Goal: Information Seeking & Learning: Learn about a topic

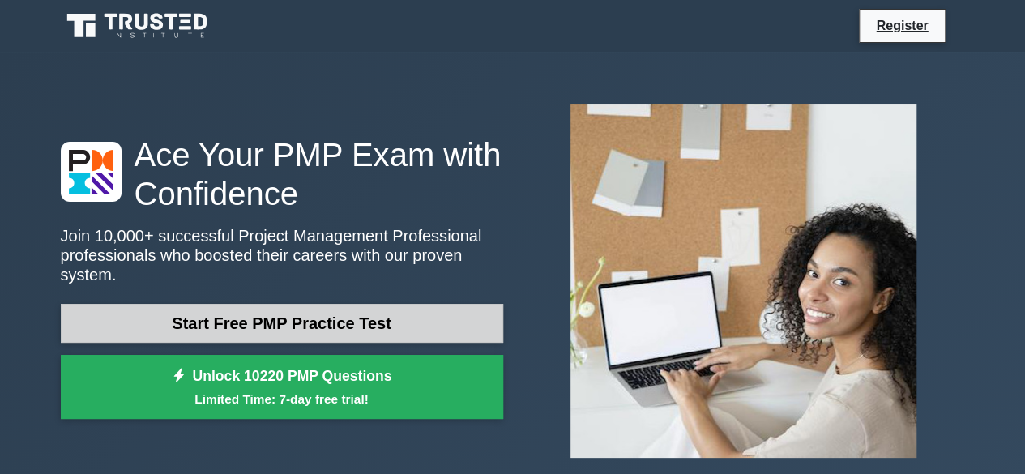
click at [320, 312] on link "Start Free PMP Practice Test" at bounding box center [282, 323] width 443 height 39
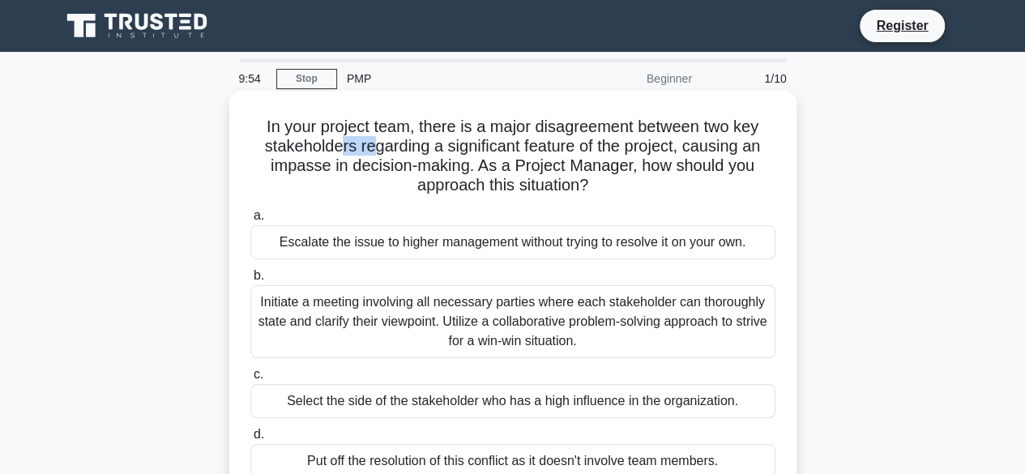
drag, startPoint x: 334, startPoint y: 148, endPoint x: 374, endPoint y: 147, distance: 39.7
click at [374, 147] on h5 "In your project team, there is a major disagreement between two key stakeholder…" at bounding box center [513, 156] width 529 height 79
drag, startPoint x: 480, startPoint y: 152, endPoint x: 526, endPoint y: 150, distance: 46.2
click at [526, 150] on h5 "In your project team, there is a major disagreement between two key stakeholder…" at bounding box center [513, 156] width 529 height 79
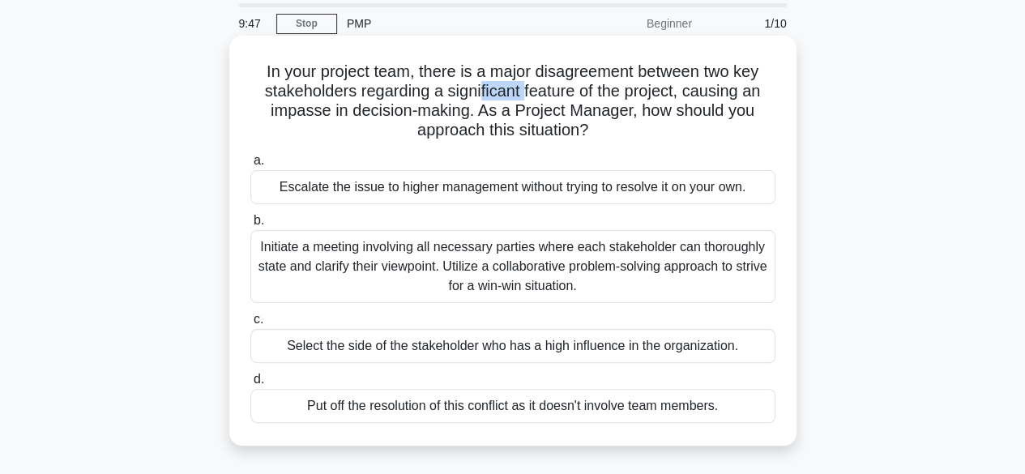
scroll to position [81, 0]
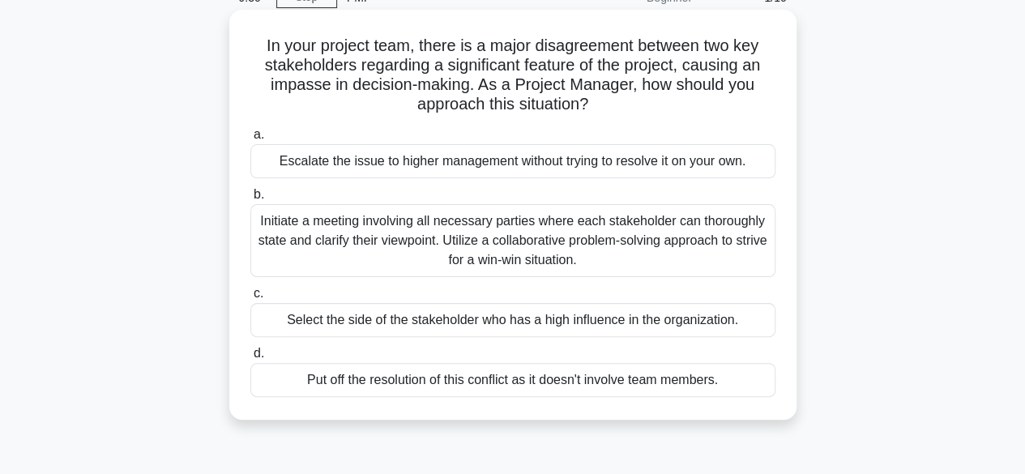
click at [516, 242] on div "Initiate a meeting involving all necessary parties where each stakeholder can t…" at bounding box center [512, 240] width 525 height 73
click at [250, 200] on input "b. Initiate a meeting involving all necessary parties where each stakeholder ca…" at bounding box center [250, 195] width 0 height 11
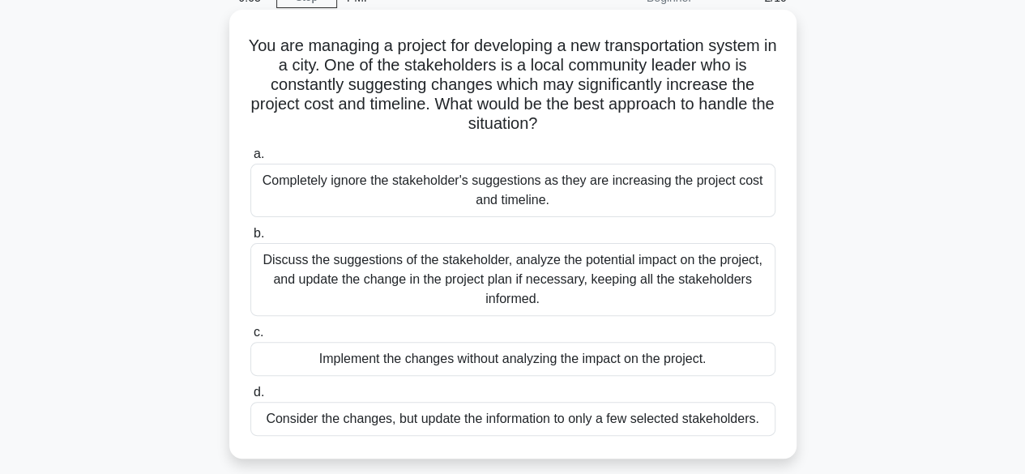
click at [624, 281] on div "Discuss the suggestions of the stakeholder, analyze the potential impact on the…" at bounding box center [512, 279] width 525 height 73
click at [250, 239] on input "b. Discuss the suggestions of the stakeholder, analyze the potential impact on …" at bounding box center [250, 234] width 0 height 11
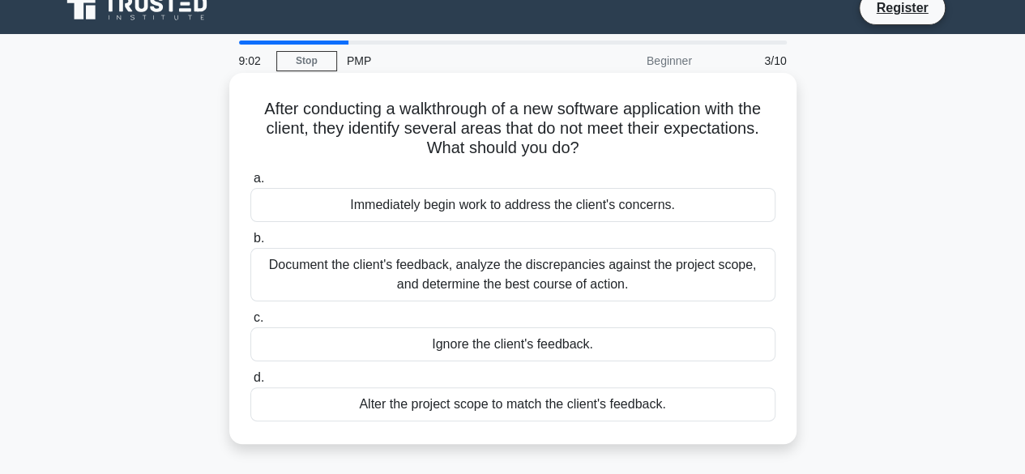
scroll to position [0, 0]
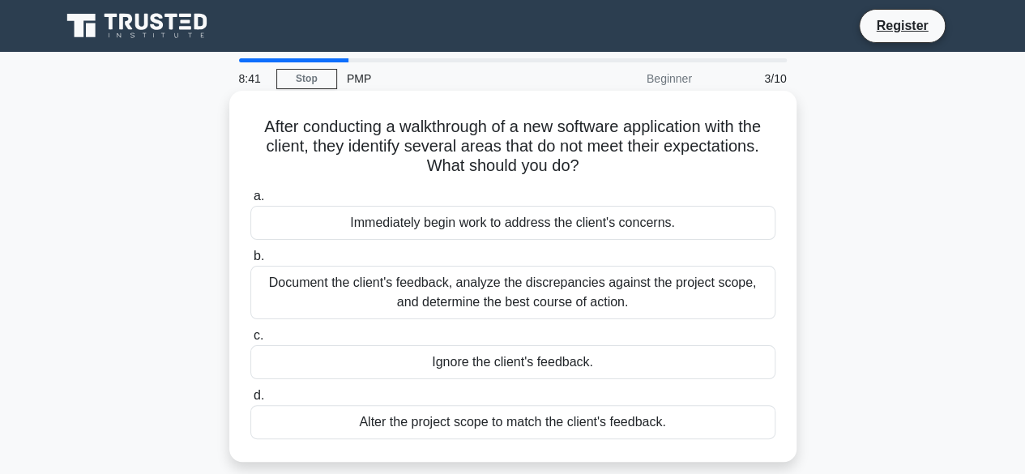
click at [454, 288] on div "Document the client's feedback, analyze the discrepancies against the project s…" at bounding box center [512, 293] width 525 height 54
click at [250, 262] on input "b. Document the client's feedback, analyze the discrepancies against the projec…" at bounding box center [250, 256] width 0 height 11
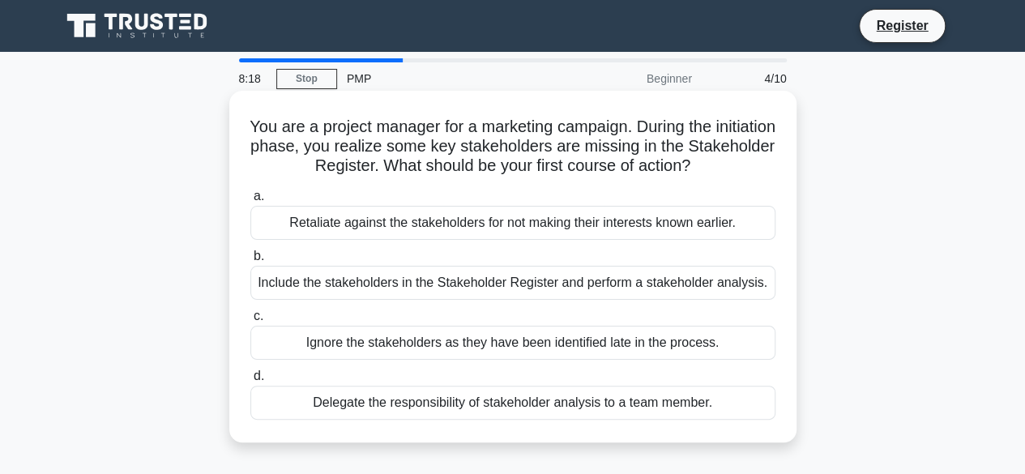
click at [366, 288] on div "Include the stakeholders in the Stakeholder Register and perform a stakeholder …" at bounding box center [512, 283] width 525 height 34
click at [250, 262] on input "b. Include the stakeholders in the Stakeholder Register and perform a stakehold…" at bounding box center [250, 256] width 0 height 11
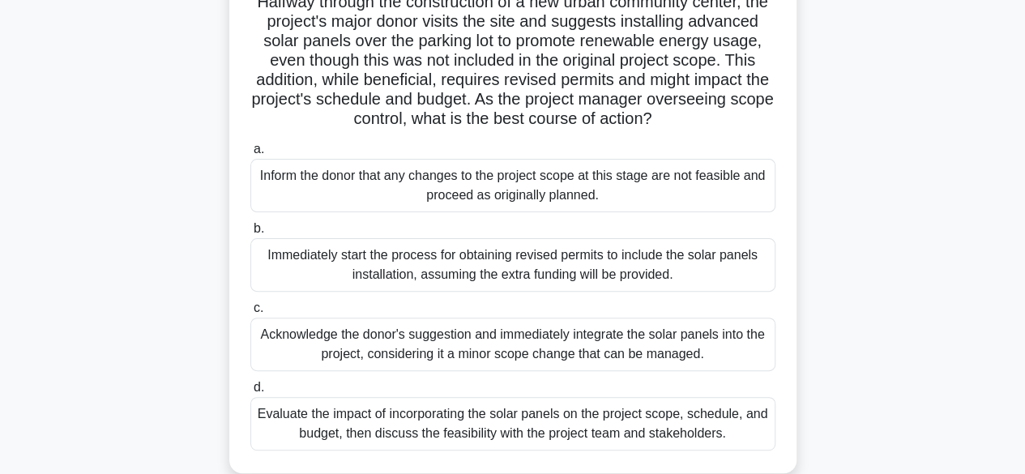
scroll to position [162, 0]
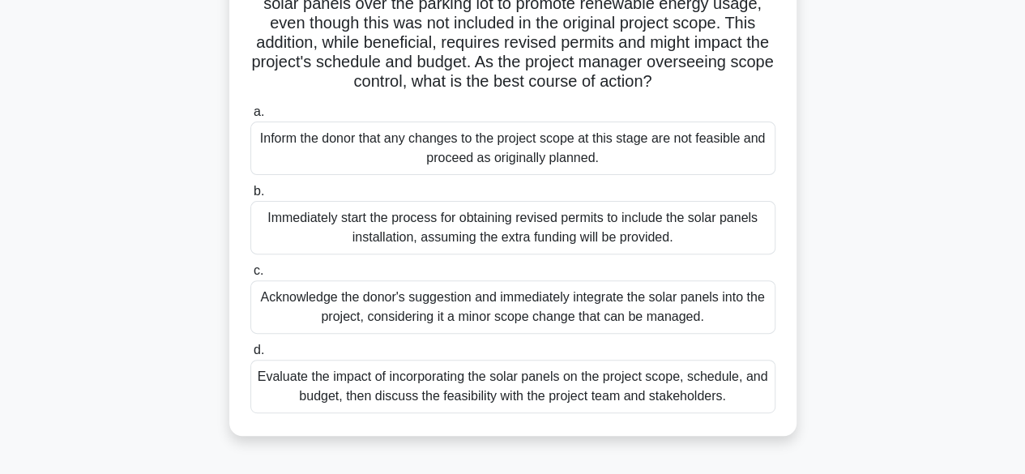
click at [451, 405] on div "Evaluate the impact of incorporating the solar panels on the project scope, sch…" at bounding box center [512, 387] width 525 height 54
click at [250, 356] on input "d. Evaluate the impact of incorporating the solar panels on the project scope, …" at bounding box center [250, 350] width 0 height 11
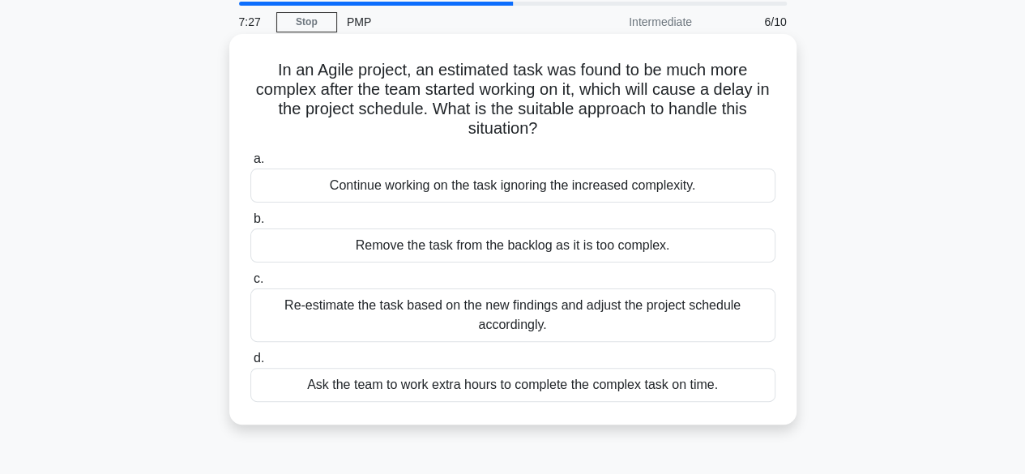
scroll to position [81, 0]
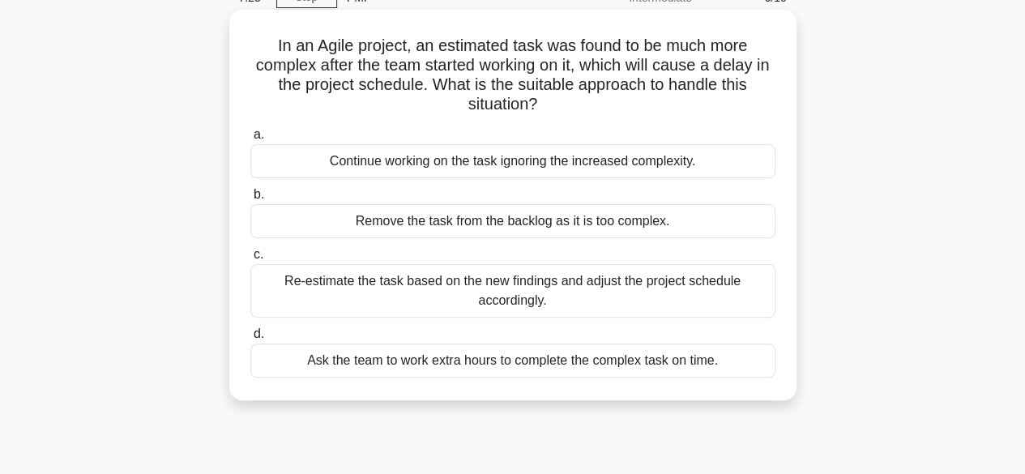
click at [457, 289] on div "Re-estimate the task based on the new findings and adjust the project schedule …" at bounding box center [512, 291] width 525 height 54
click at [250, 260] on input "c. Re-estimate the task based on the new findings and adjust the project schedu…" at bounding box center [250, 255] width 0 height 11
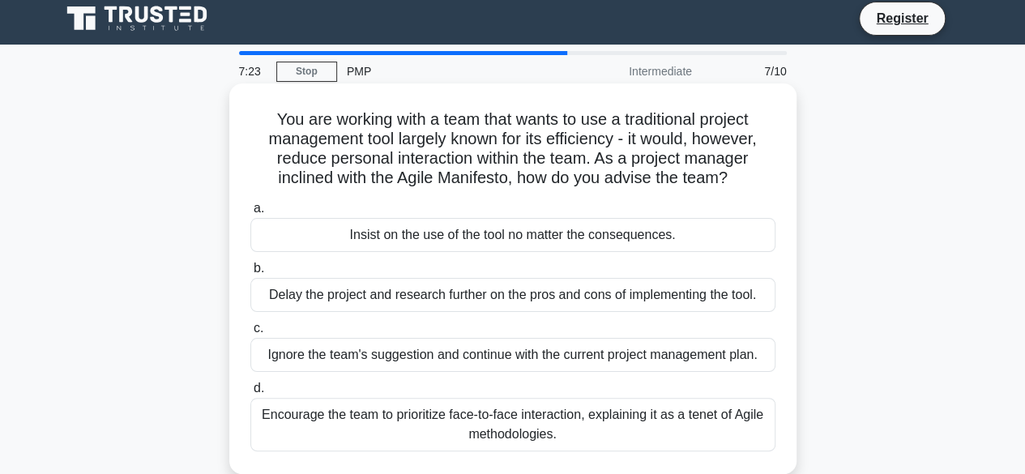
scroll to position [0, 0]
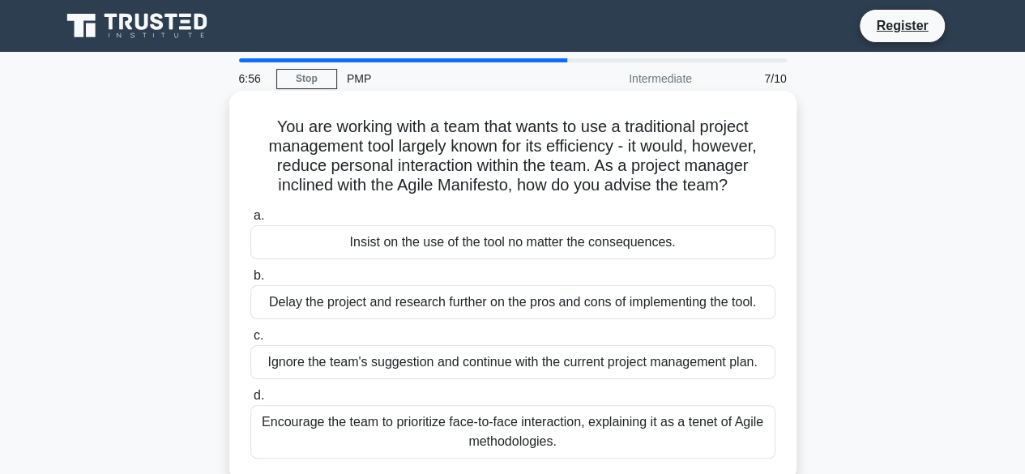
click at [482, 439] on div "Encourage the team to prioritize face-to-face interaction, explaining it as a t…" at bounding box center [512, 432] width 525 height 54
click at [250, 401] on input "d. Encourage the team to prioritize face-to-face interaction, explaining it as …" at bounding box center [250, 396] width 0 height 11
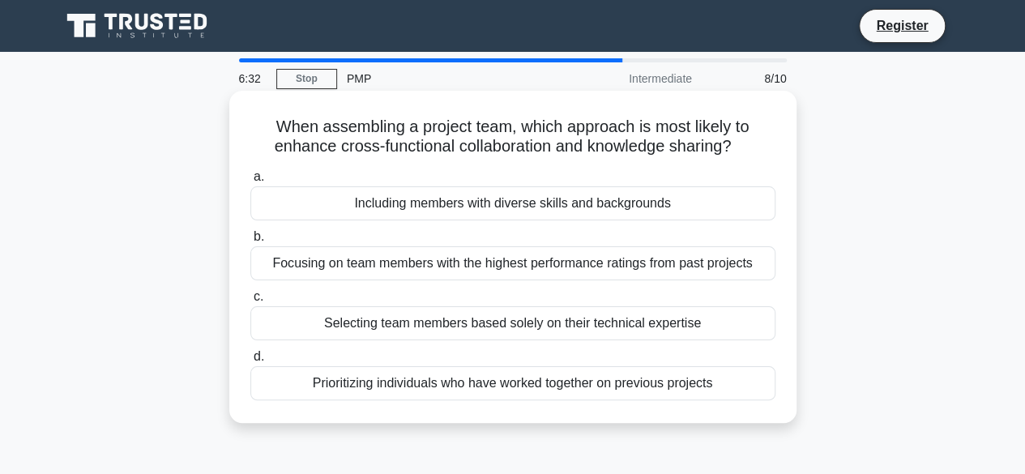
click at [430, 325] on div "Selecting team members based solely on their technical expertise" at bounding box center [512, 323] width 525 height 34
click at [250, 302] on input "c. Selecting team members based solely on their technical expertise" at bounding box center [250, 297] width 0 height 11
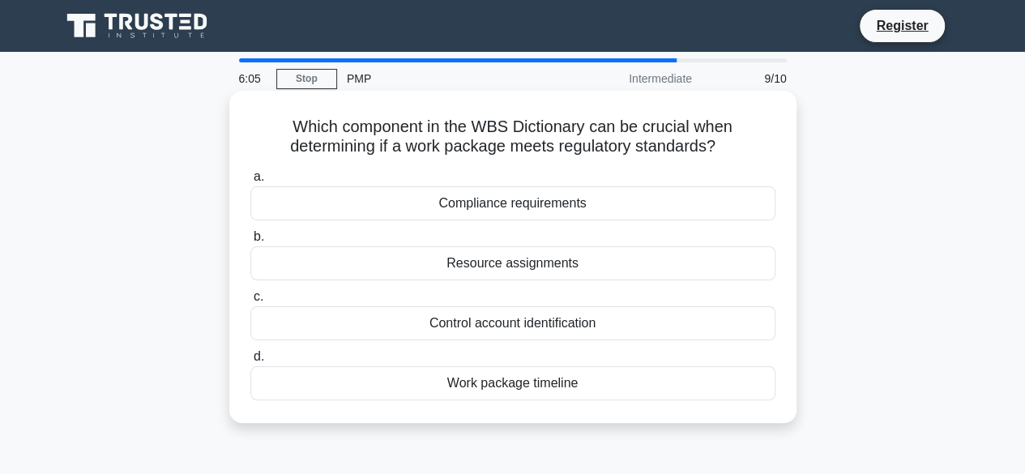
click at [581, 208] on div "Compliance requirements" at bounding box center [512, 203] width 525 height 34
click at [250, 182] on input "a. Compliance requirements" at bounding box center [250, 177] width 0 height 11
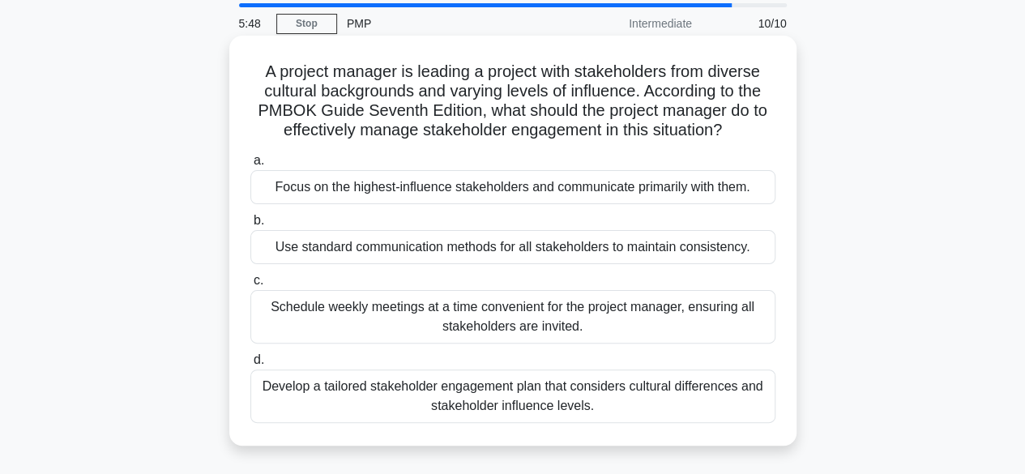
scroll to position [81, 0]
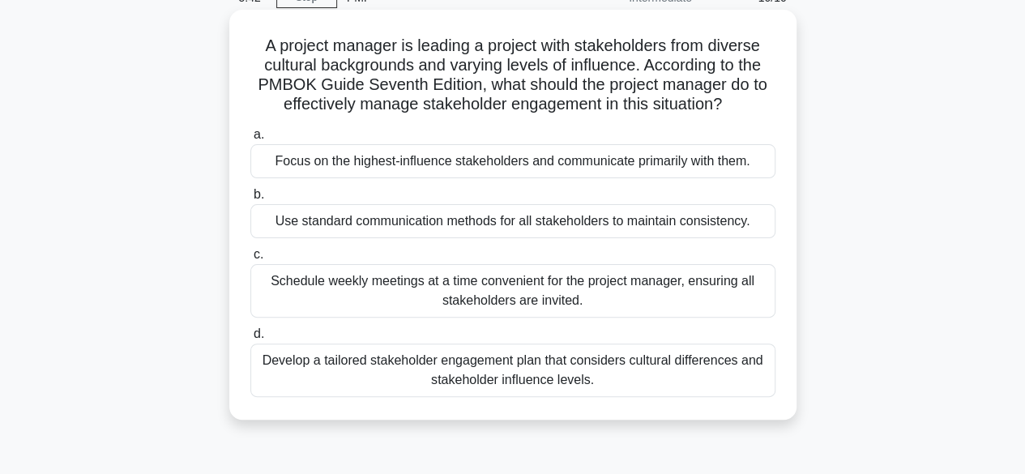
click at [409, 287] on div "Schedule weekly meetings at a time convenient for the project manager, ensuring…" at bounding box center [512, 291] width 525 height 54
click at [250, 260] on input "c. Schedule weekly meetings at a time convenient for the project manager, ensur…" at bounding box center [250, 255] width 0 height 11
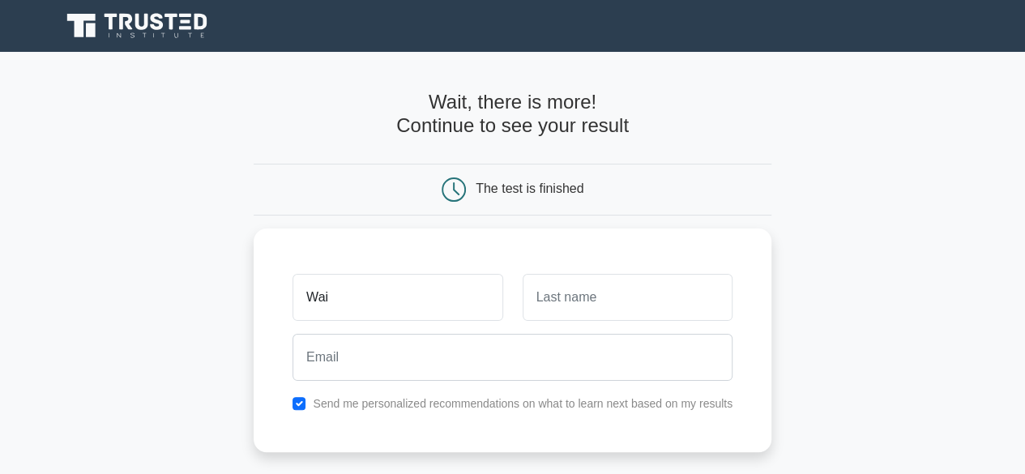
type input "Wai"
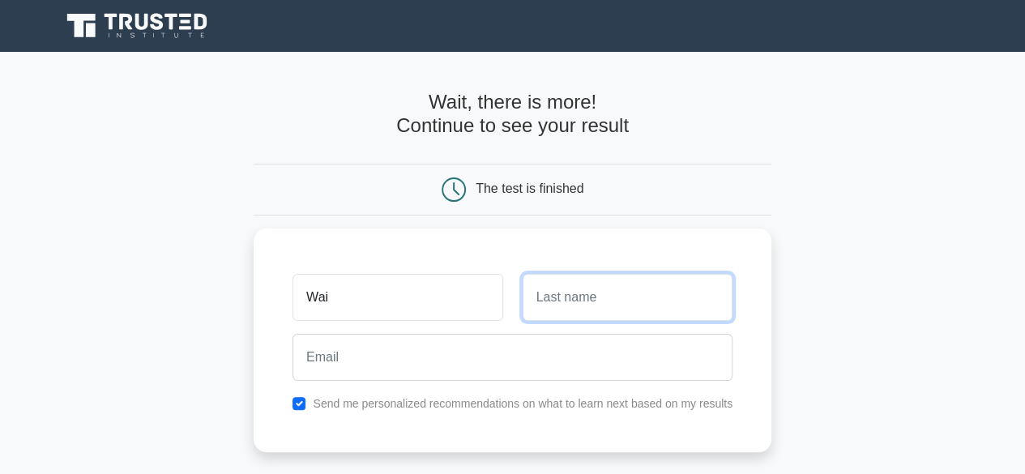
type input "U"
type input "[PERSON_NAME]"
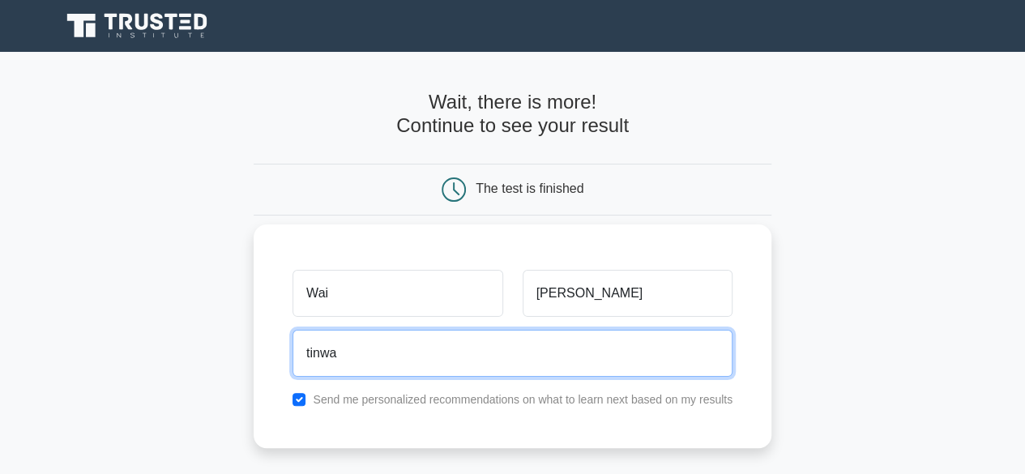
type input "[EMAIL_ADDRESS]"
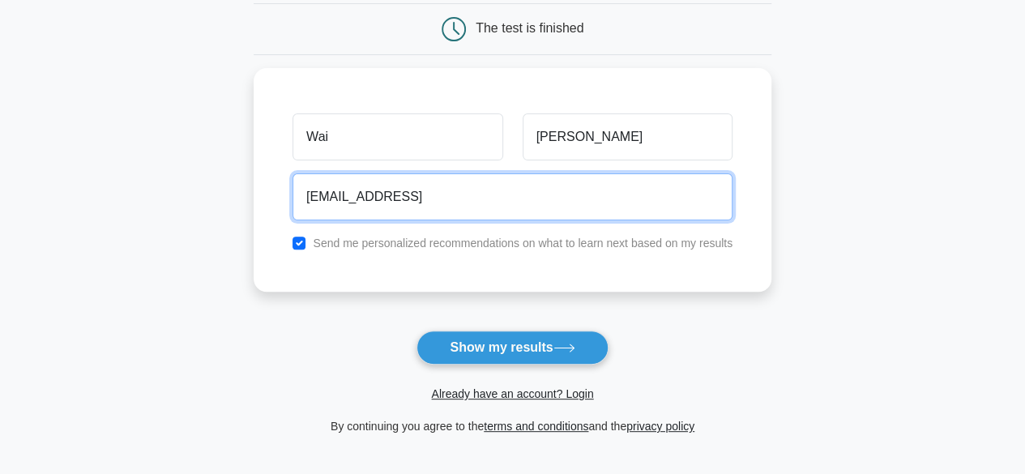
scroll to position [162, 0]
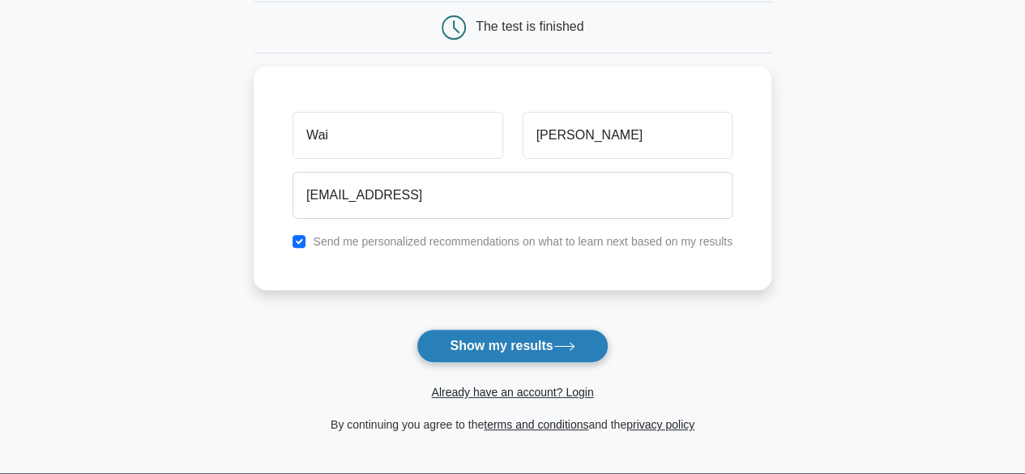
click at [529, 348] on button "Show my results" at bounding box center [512, 346] width 191 height 34
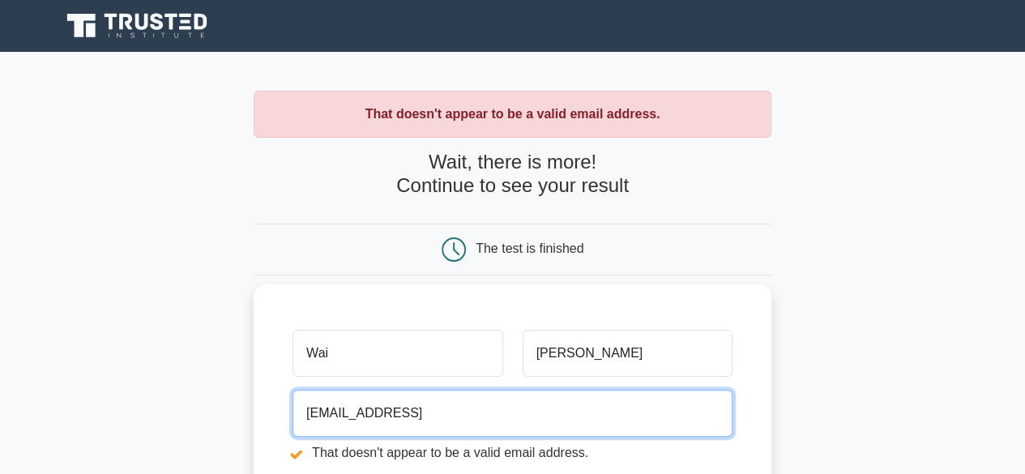
click at [465, 422] on input "tinwaiyanoo89@gmail" at bounding box center [513, 413] width 440 height 47
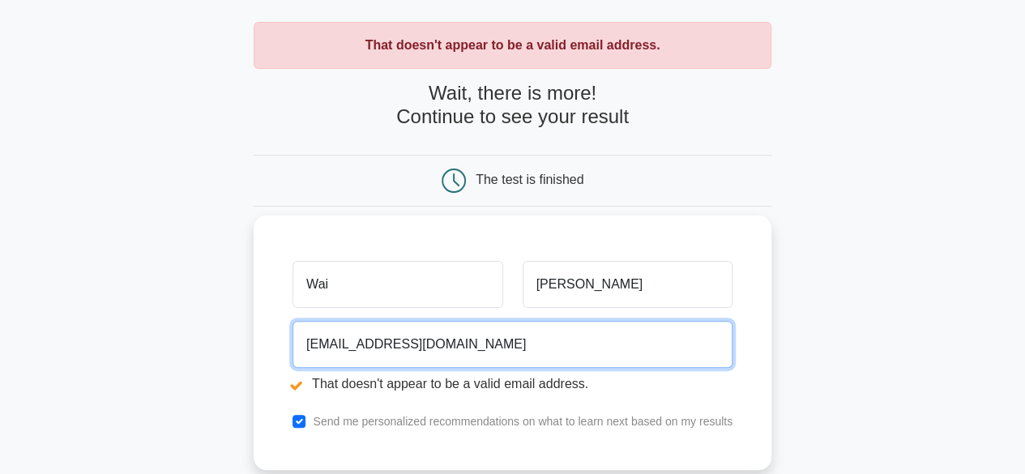
scroll to position [162, 0]
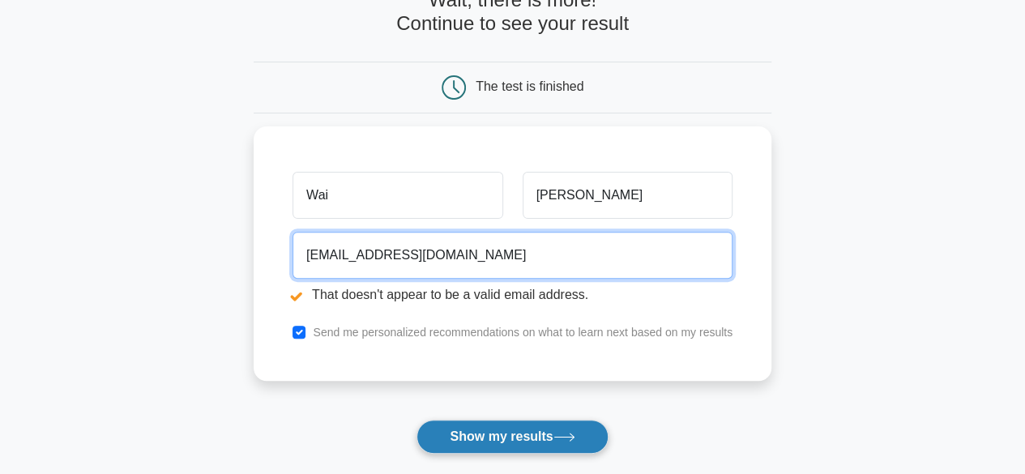
type input "tinwaiyanoo89@gmail.com"
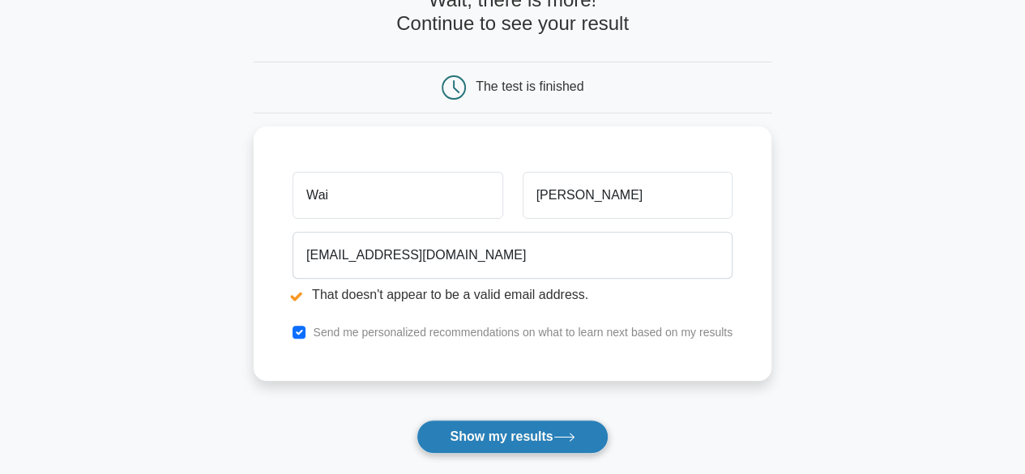
click at [481, 430] on button "Show my results" at bounding box center [512, 437] width 191 height 34
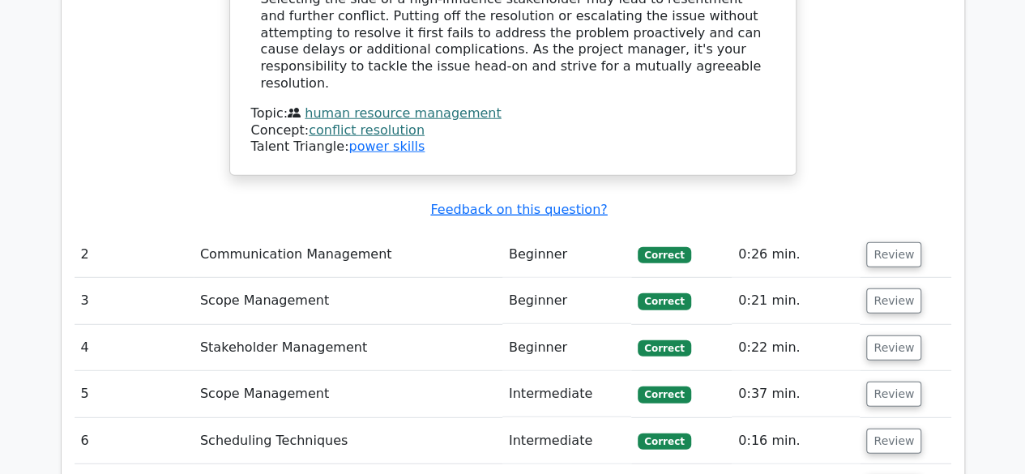
scroll to position [2189, 0]
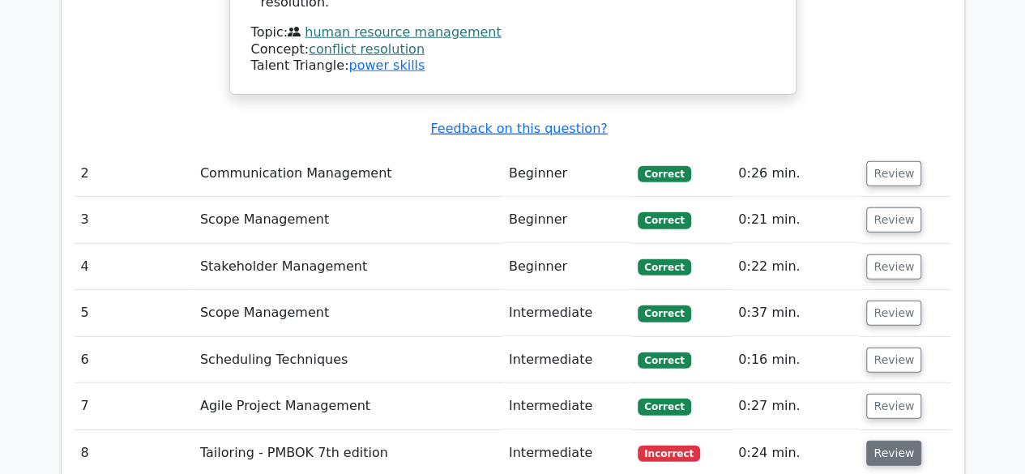
click at [890, 441] on button "Review" at bounding box center [894, 453] width 55 height 25
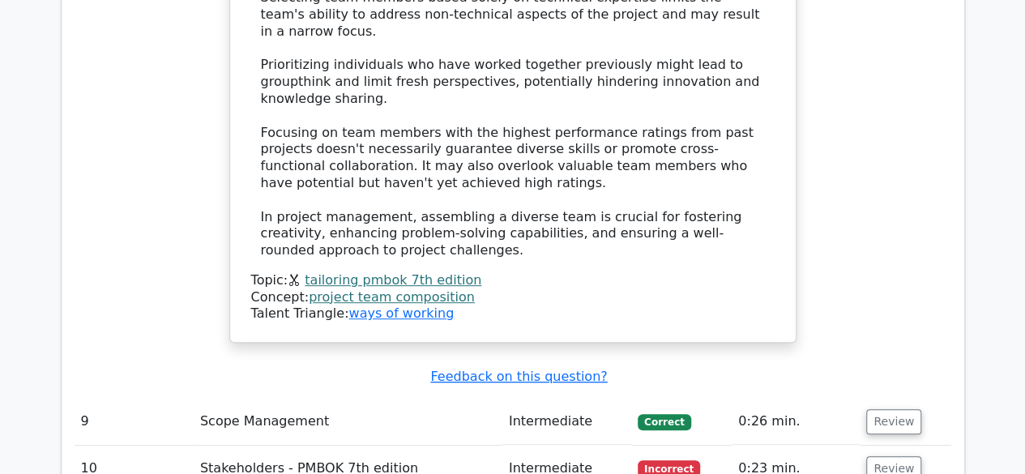
scroll to position [3324, 0]
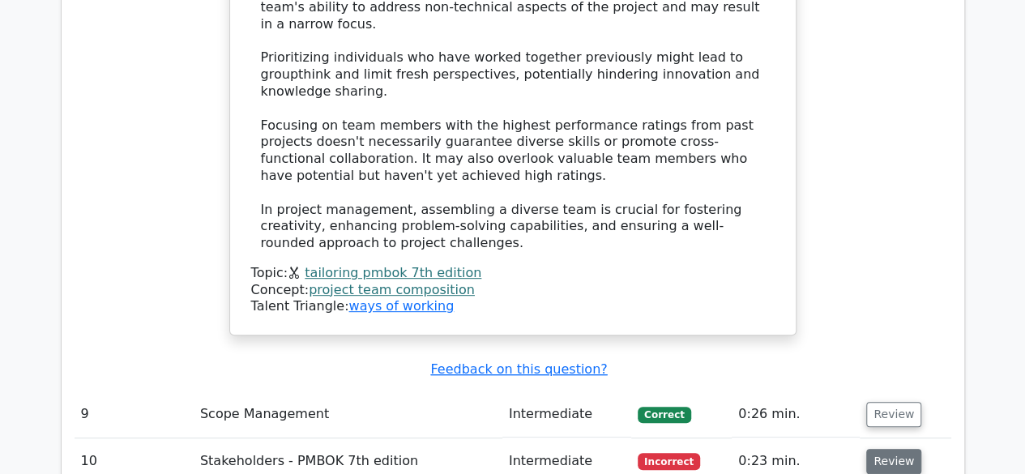
click at [893, 449] on button "Review" at bounding box center [894, 461] width 55 height 25
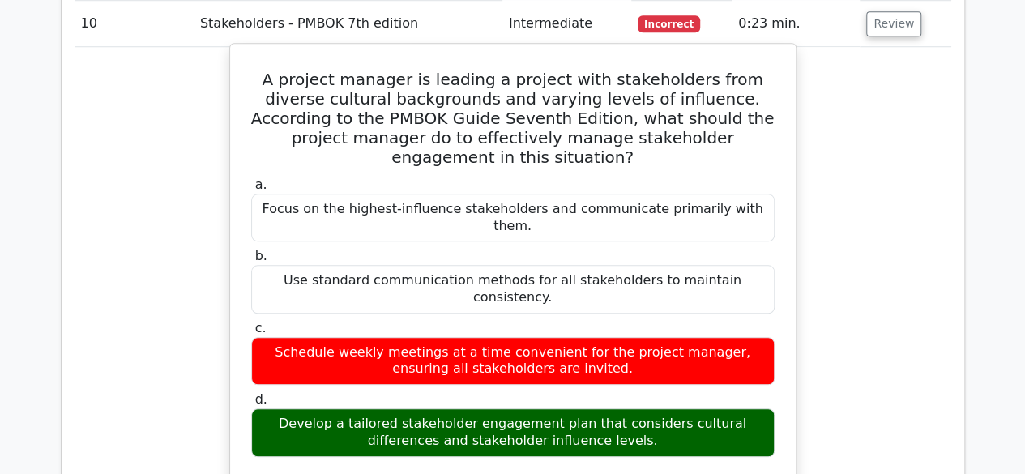
scroll to position [3729, 0]
